Goal: Task Accomplishment & Management: Complete application form

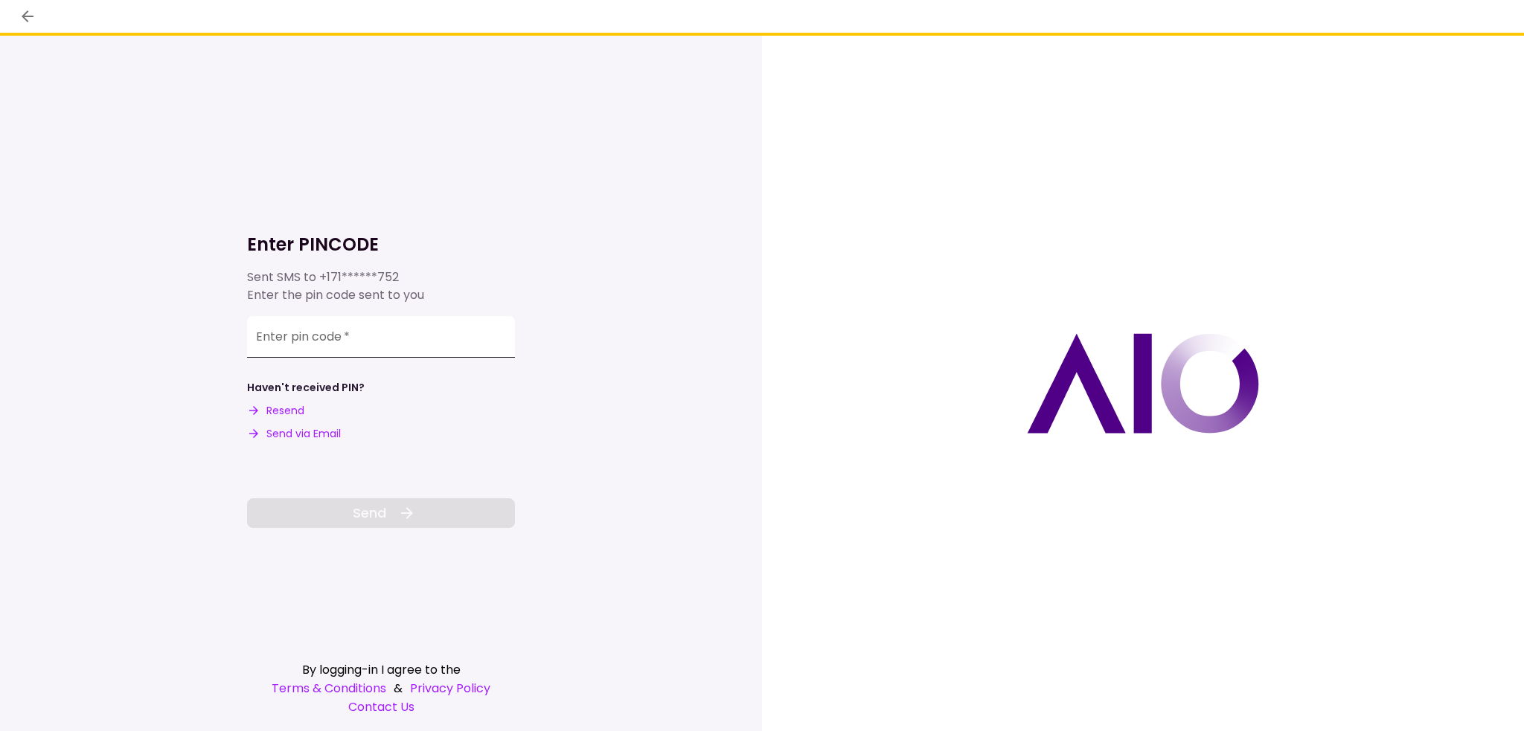
click at [390, 335] on input "Enter pin code   *" at bounding box center [381, 337] width 268 height 42
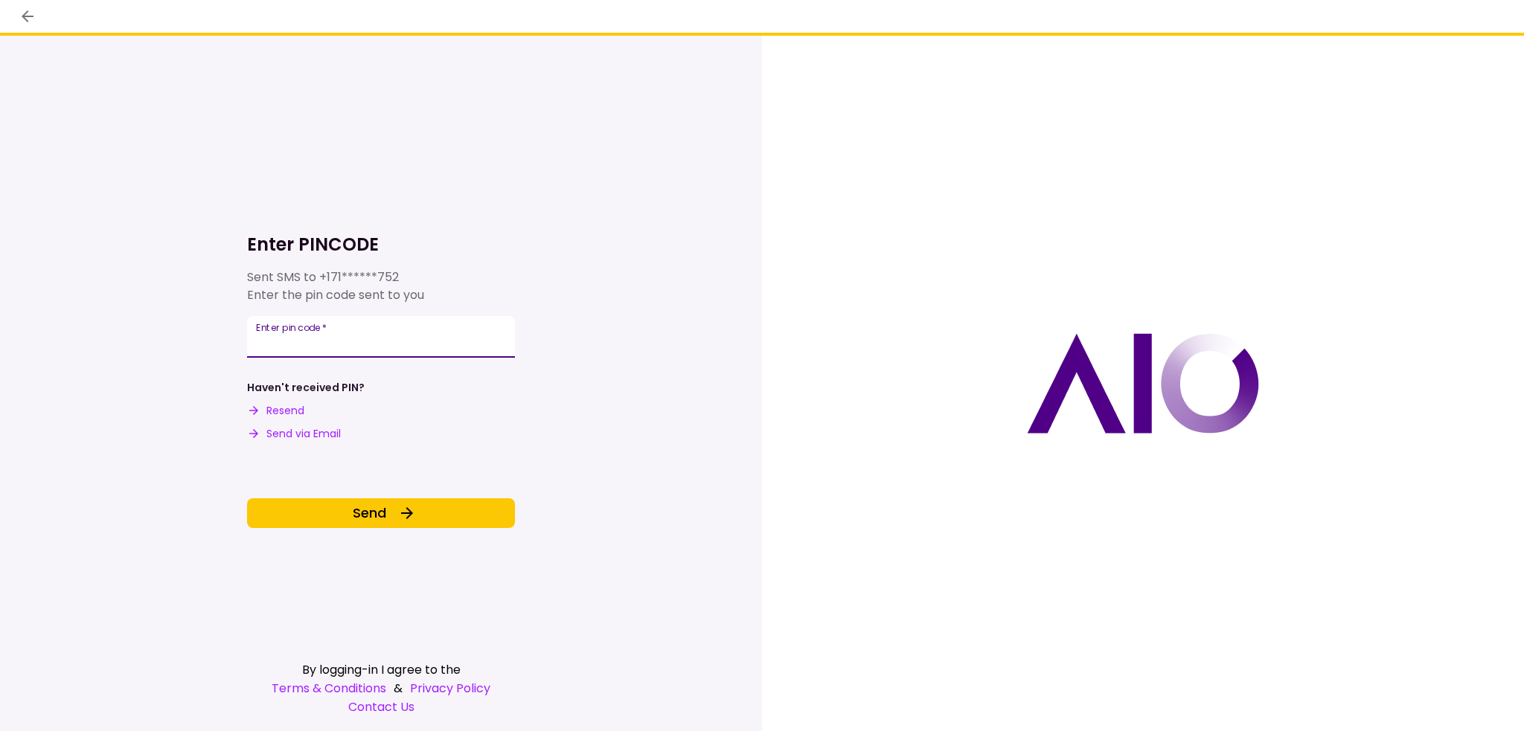
type input "******"
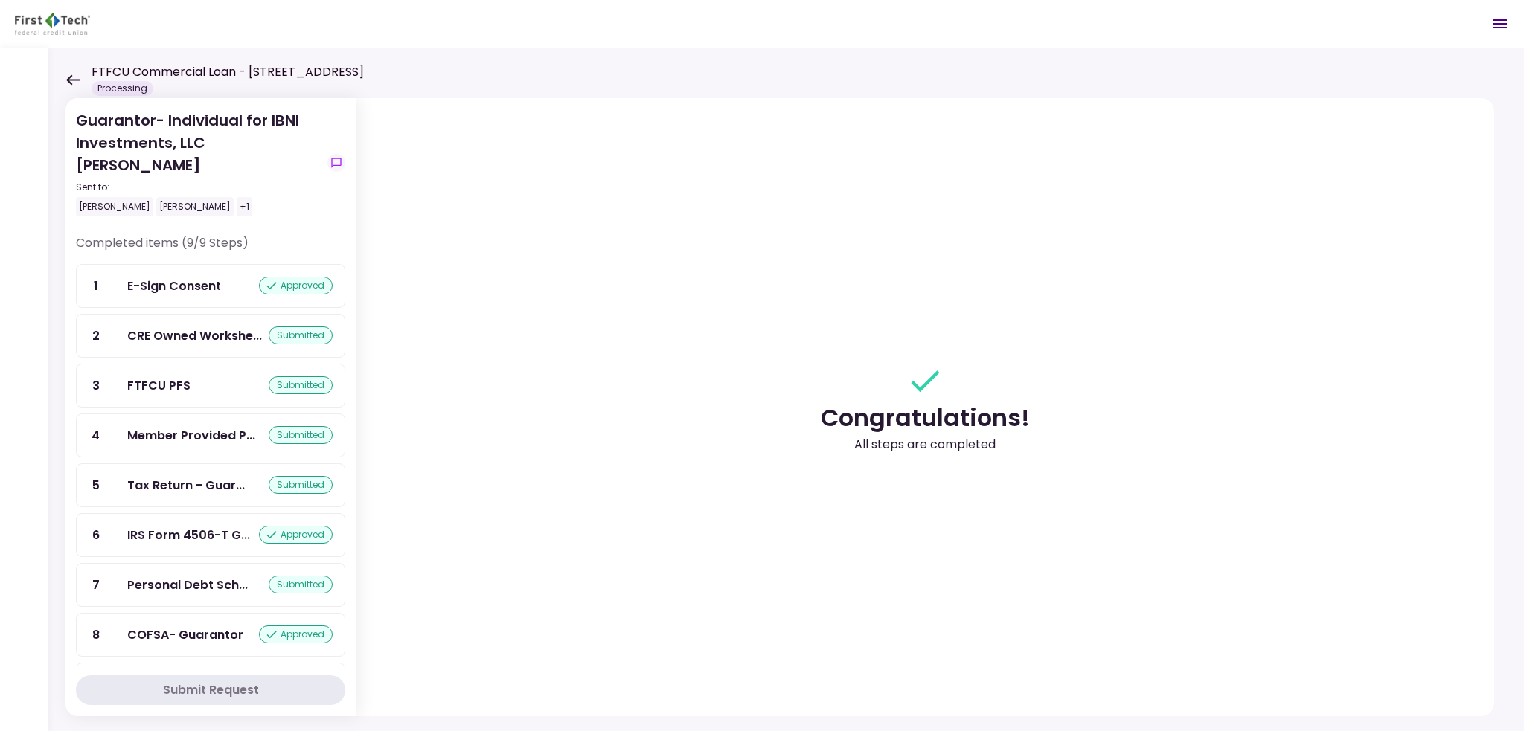
click at [71, 75] on icon at bounding box center [72, 79] width 13 height 10
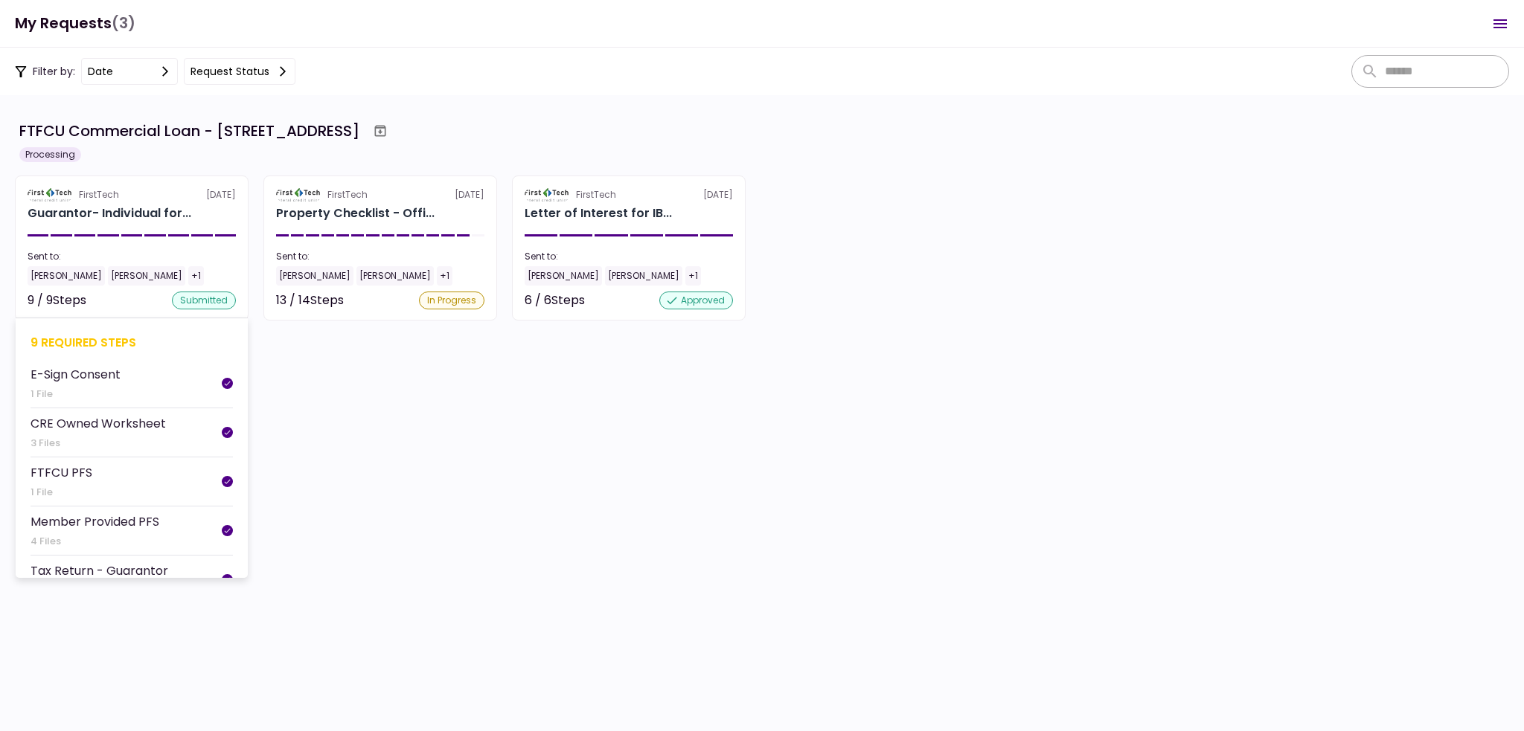
click at [71, 225] on section "FirstTech [DATE] Guarantor- Individual for... Sent to: [PERSON_NAME] [PERSON_NA…" at bounding box center [132, 248] width 234 height 145
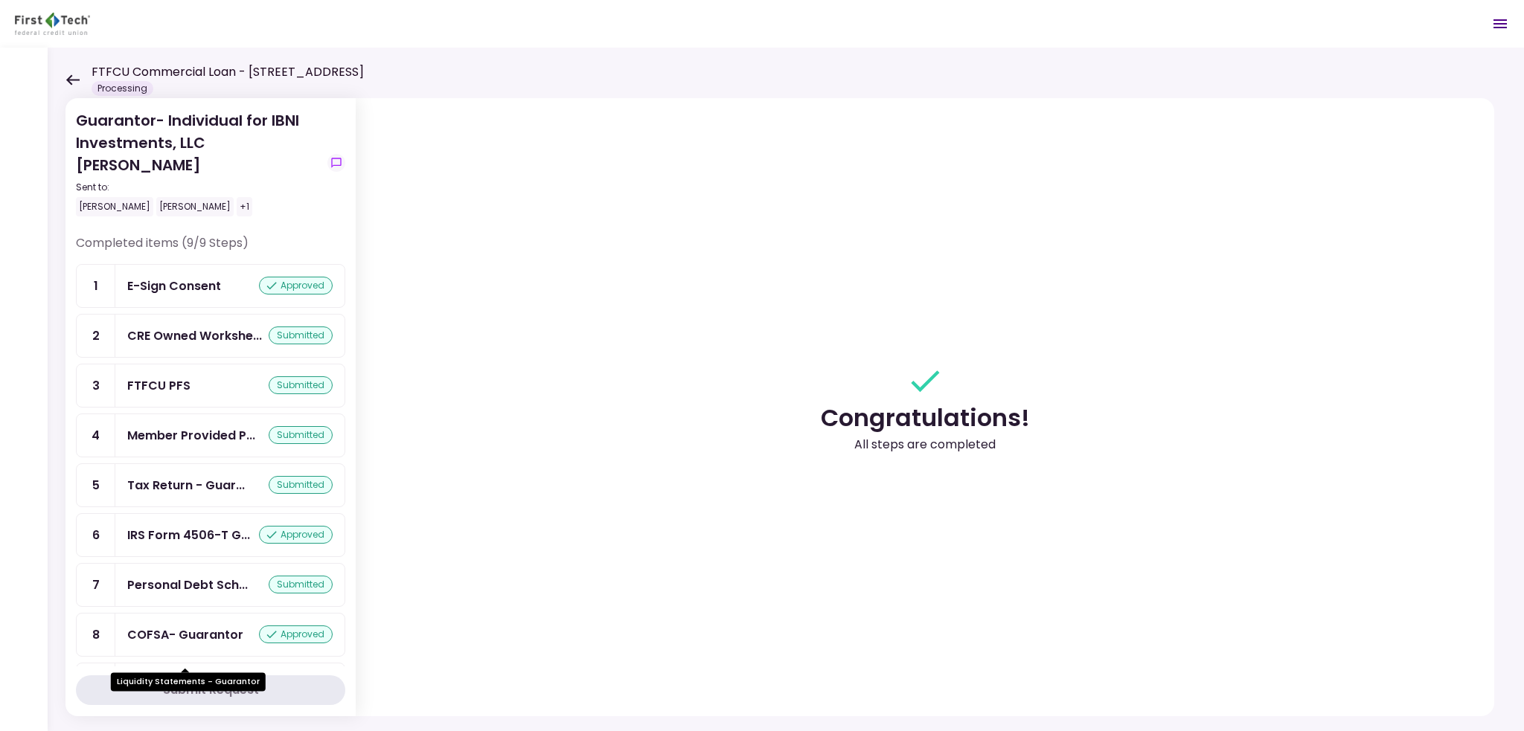
click at [211, 676] on div "Liquidity Stateme..." at bounding box center [185, 685] width 116 height 19
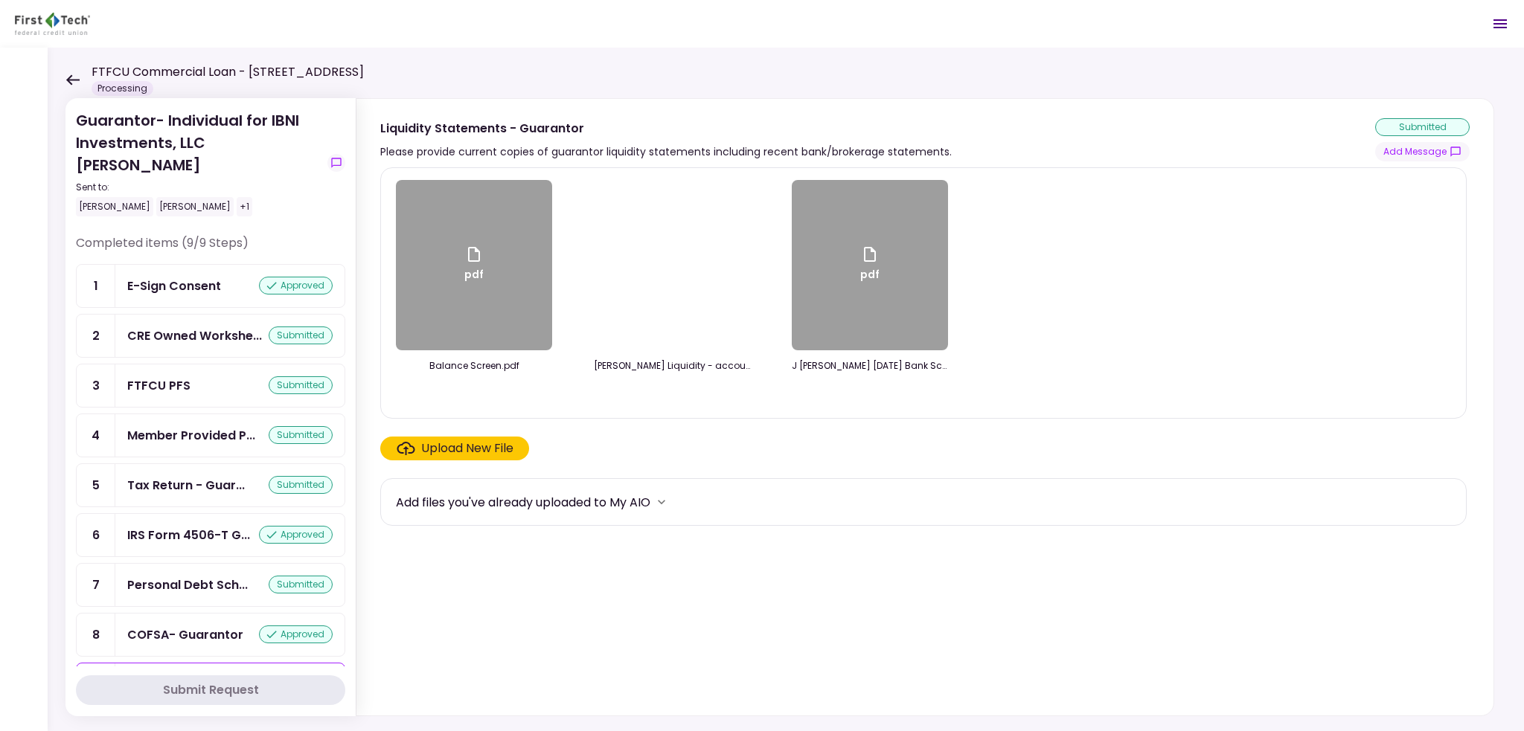
click at [497, 446] on div "Upload New File" at bounding box center [467, 449] width 92 height 18
click at [0, 0] on input "Upload New File" at bounding box center [0, 0] width 0 height 0
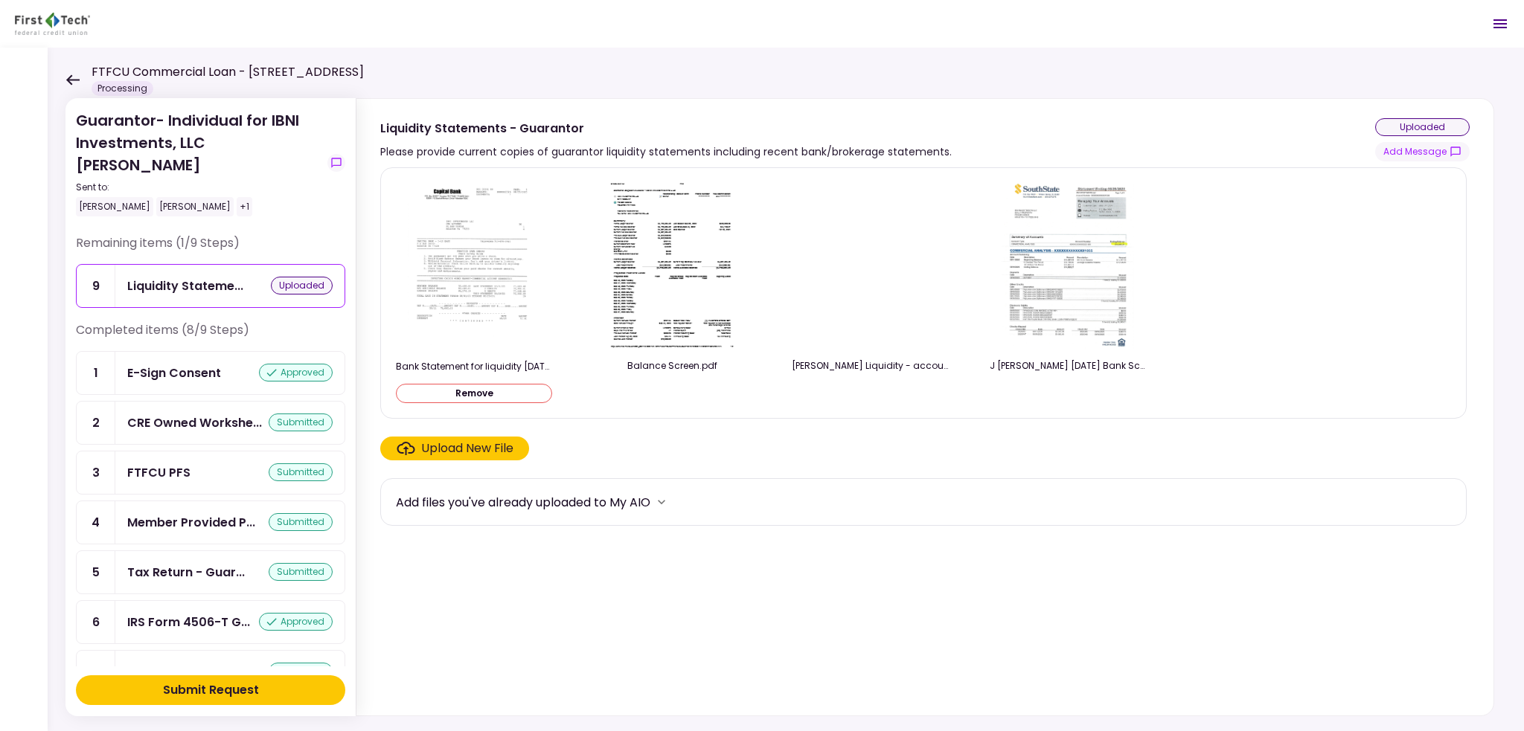
click at [183, 696] on div "Submit Request" at bounding box center [211, 691] width 96 height 18
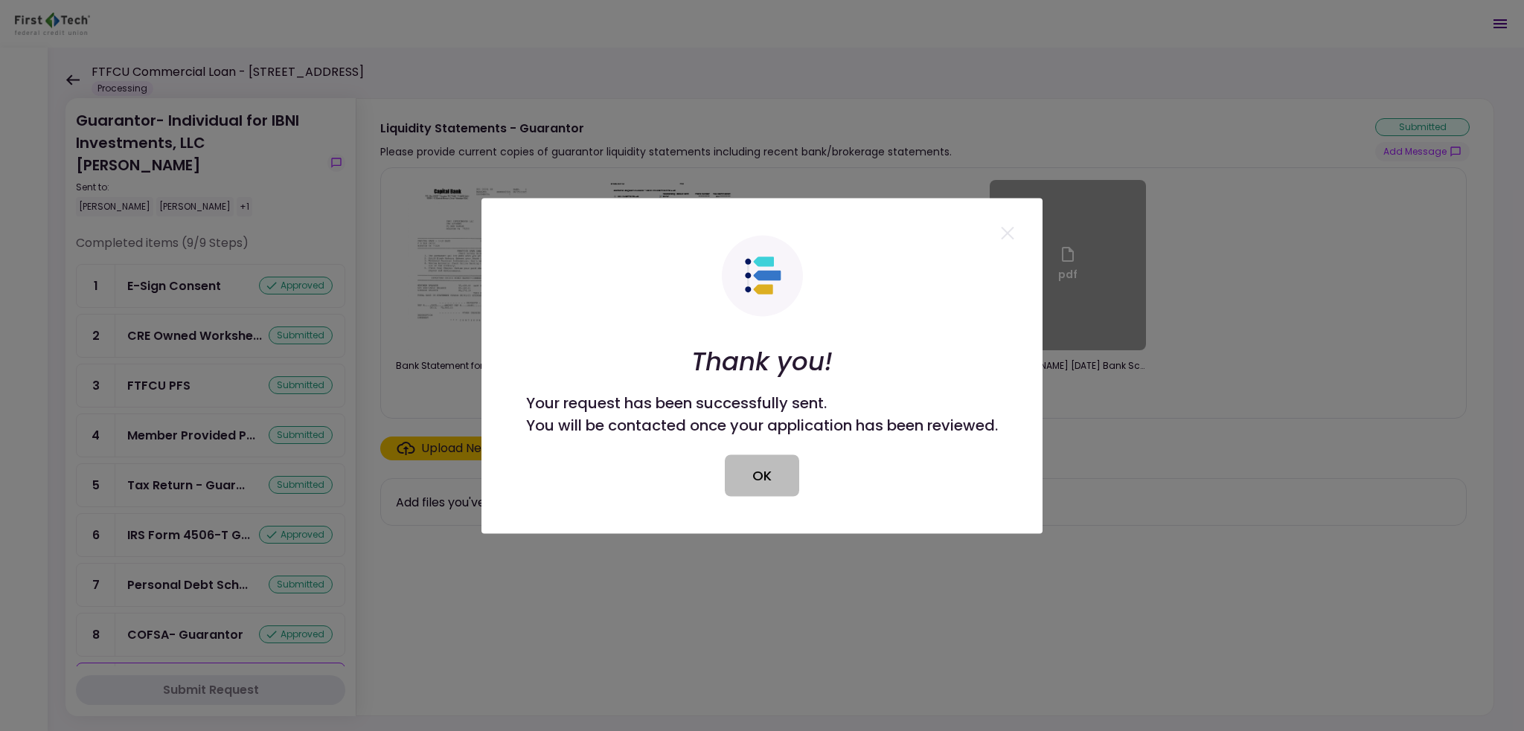
click at [750, 490] on button "OK" at bounding box center [762, 476] width 74 height 42
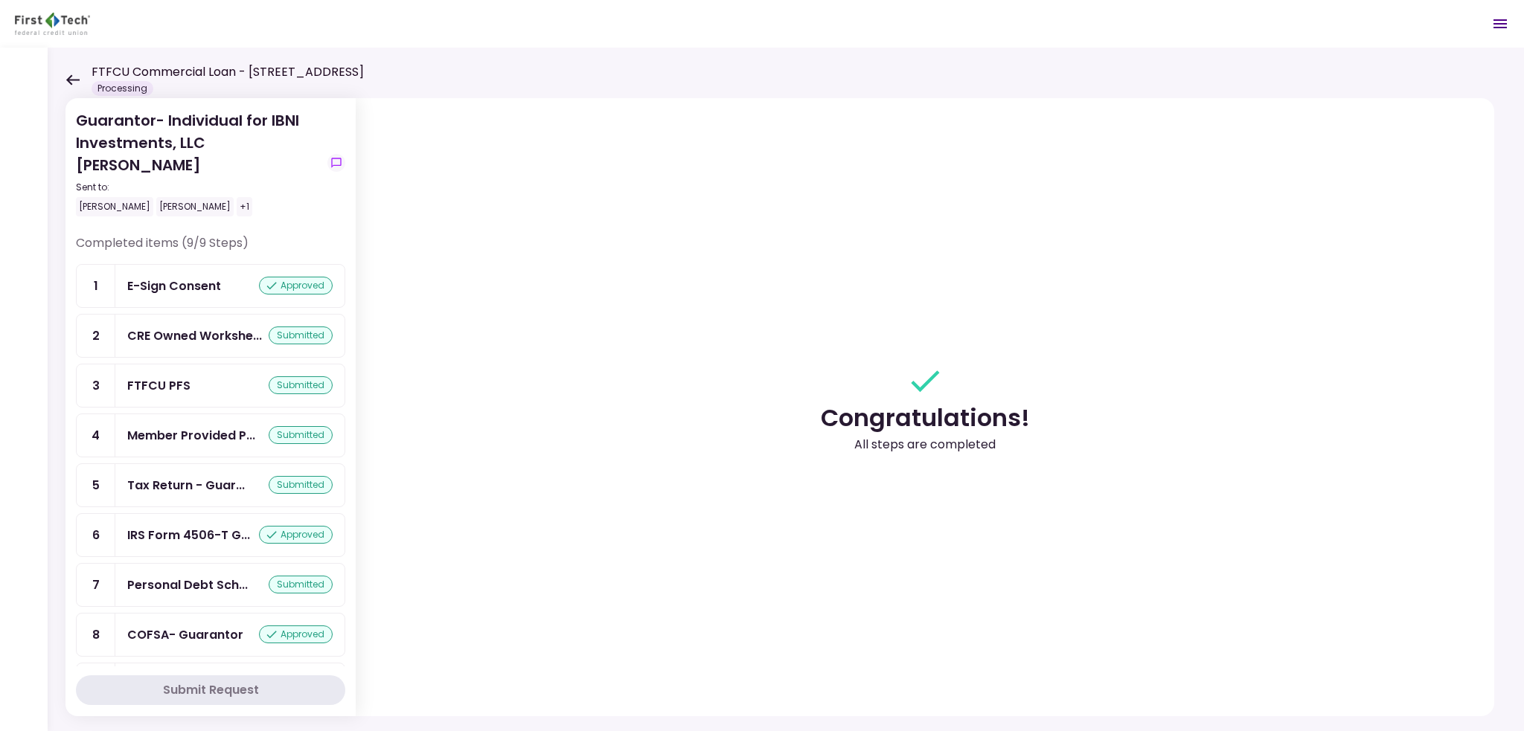
click at [77, 77] on icon at bounding box center [72, 79] width 14 height 11
